Goal: Check status: Check status

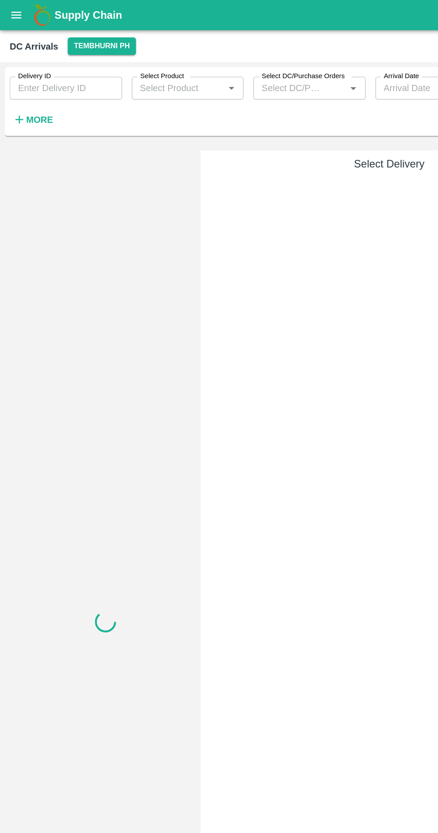
click at [14, 92] on icon "button" at bounding box center [14, 89] width 10 height 10
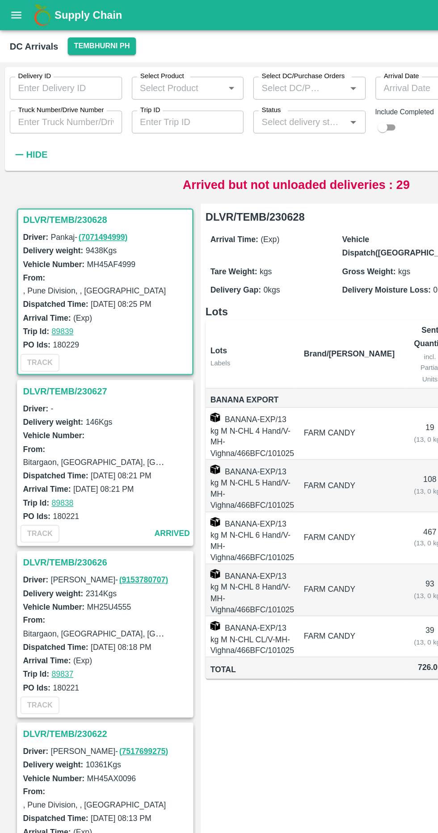
click at [42, 93] on input "Truck Number/Drive Number" at bounding box center [48, 90] width 83 height 17
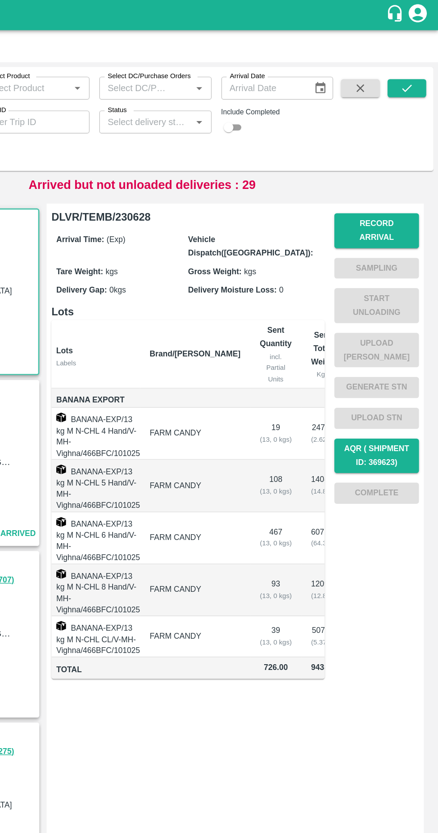
type input "0431"
click at [411, 65] on icon "submit" at bounding box center [415, 65] width 10 height 10
